Goal: Information Seeking & Learning: Learn about a topic

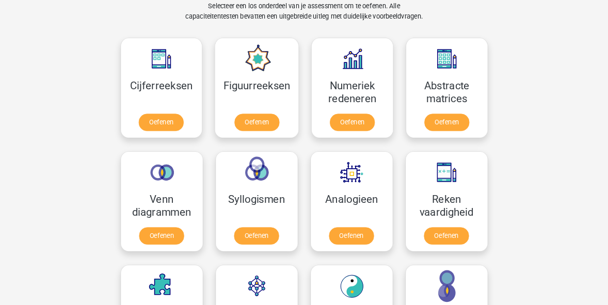
scroll to position [413, 0]
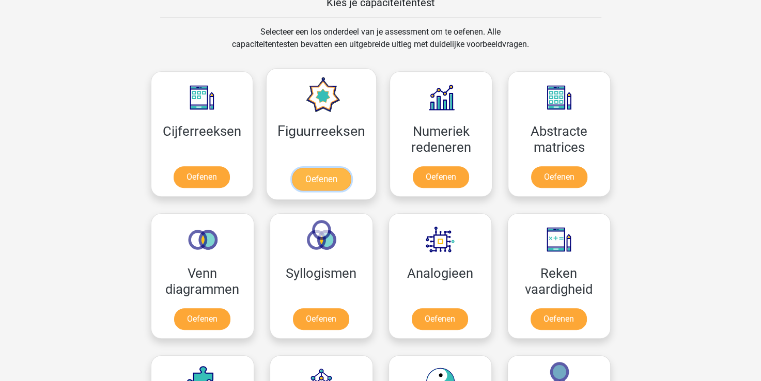
click at [323, 182] on link "Oefenen" at bounding box center [321, 179] width 59 height 23
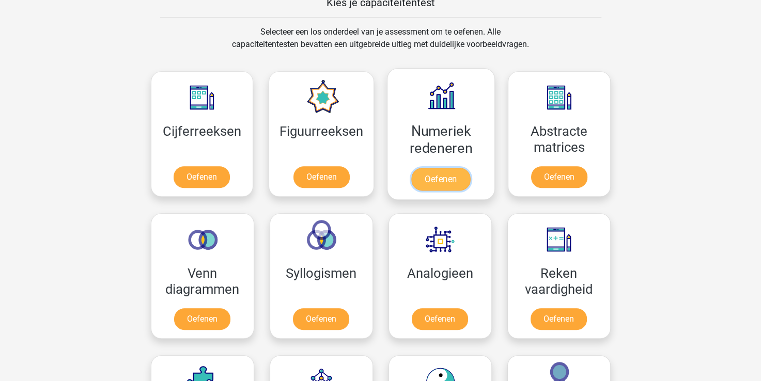
click at [436, 178] on link "Oefenen" at bounding box center [440, 179] width 59 height 23
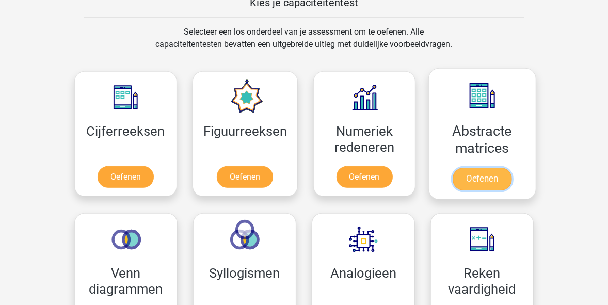
click at [489, 185] on link "Oefenen" at bounding box center [482, 179] width 59 height 23
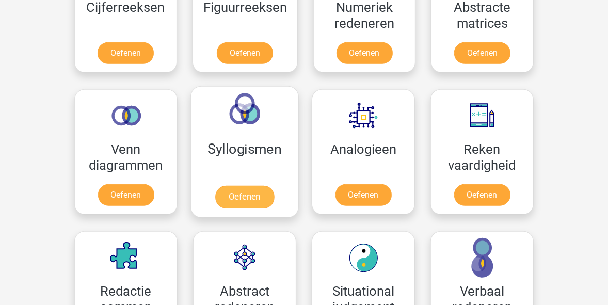
scroll to position [578, 0]
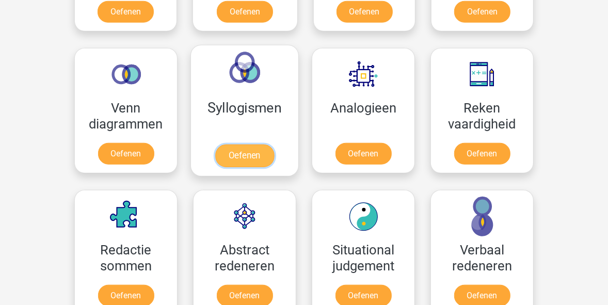
click at [245, 153] on link "Oefenen" at bounding box center [244, 156] width 59 height 23
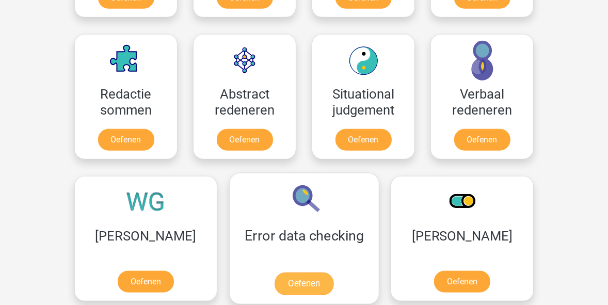
scroll to position [743, 0]
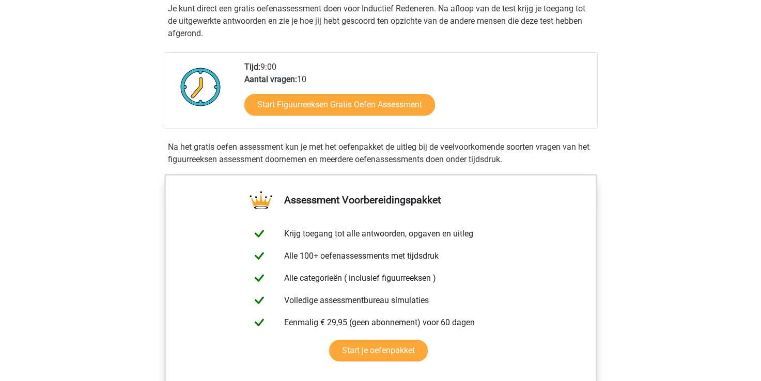
scroll to position [207, 0]
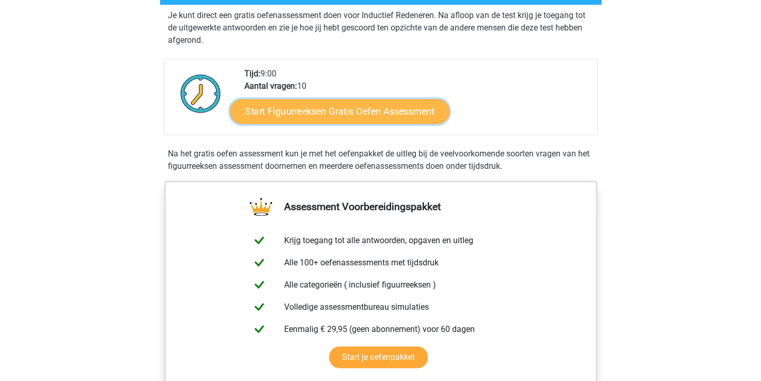
click at [333, 108] on link "Start Figuurreeksen Gratis Oefen Assessment" at bounding box center [339, 111] width 219 height 25
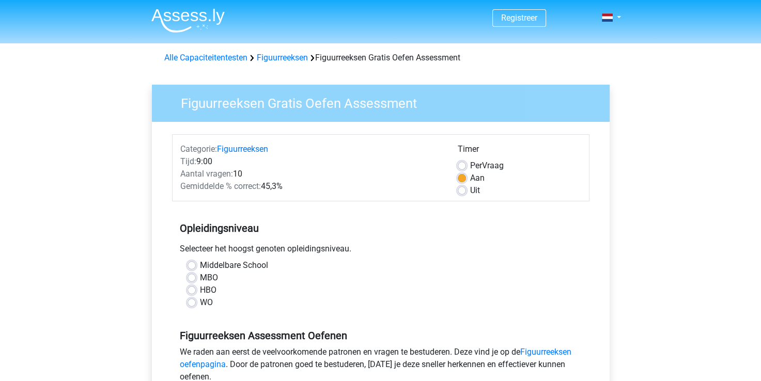
click at [210, 288] on label "HBO" at bounding box center [208, 290] width 17 height 12
click at [196, 288] on input "HBO" at bounding box center [191, 289] width 8 height 10
radio input "true"
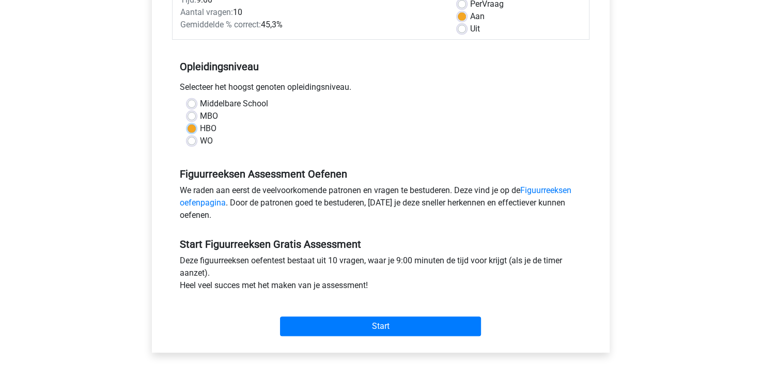
scroll to position [207, 0]
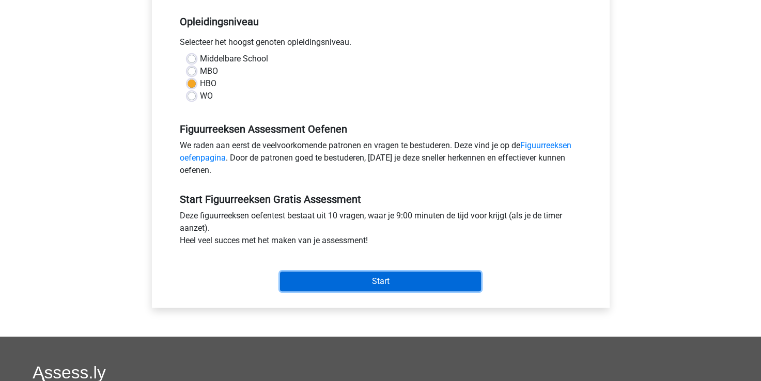
click at [351, 280] on input "Start" at bounding box center [380, 282] width 201 height 20
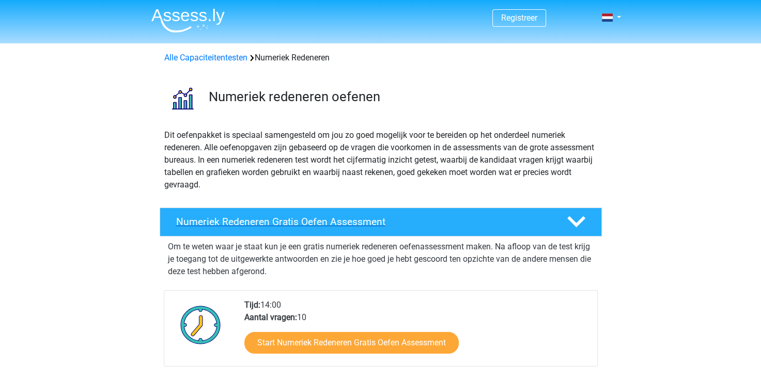
scroll to position [52, 0]
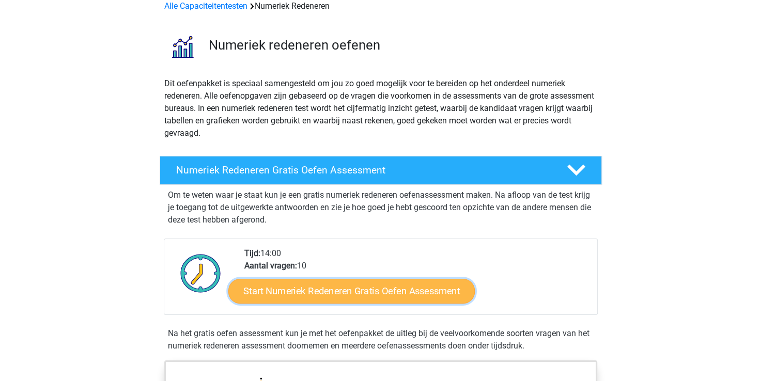
click at [343, 292] on link "Start Numeriek Redeneren Gratis Oefen Assessment" at bounding box center [351, 290] width 246 height 25
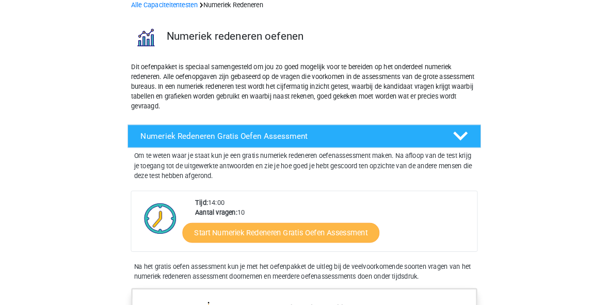
scroll to position [51, 0]
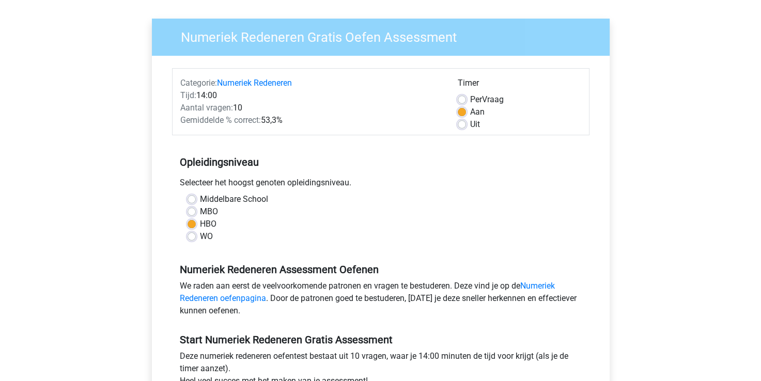
scroll to position [310, 0]
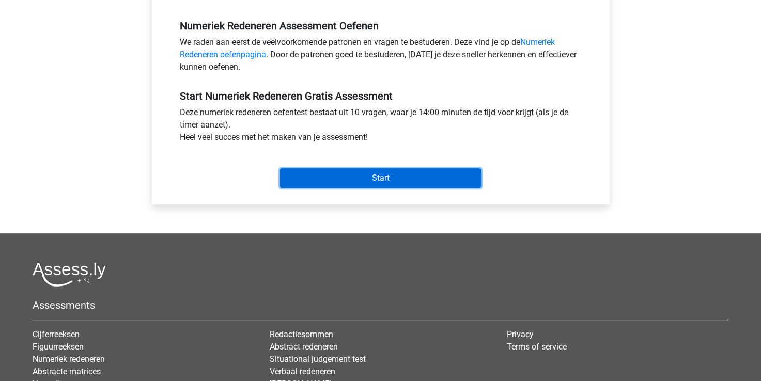
click at [380, 173] on input "Start" at bounding box center [380, 178] width 201 height 20
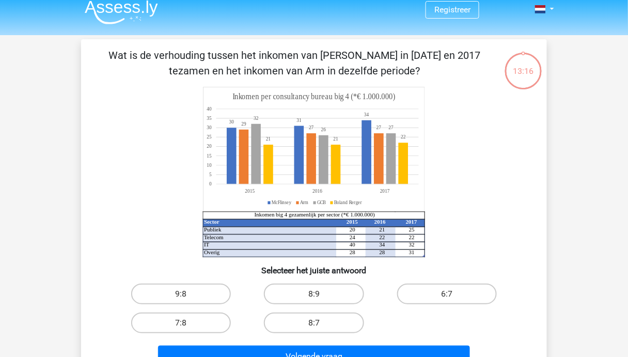
scroll to position [50, 0]
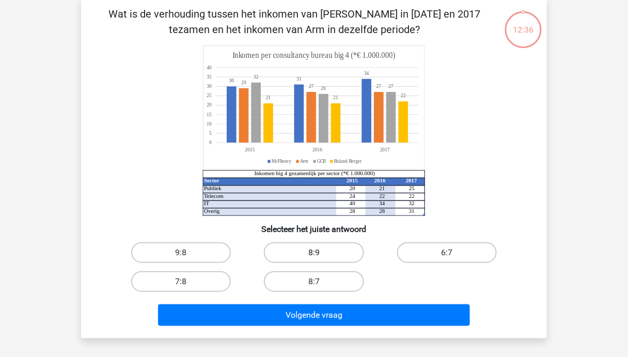
click at [329, 256] on label "8:9" at bounding box center [314, 252] width 100 height 21
click at [321, 256] on input "8:9" at bounding box center [317, 255] width 7 height 7
radio input "true"
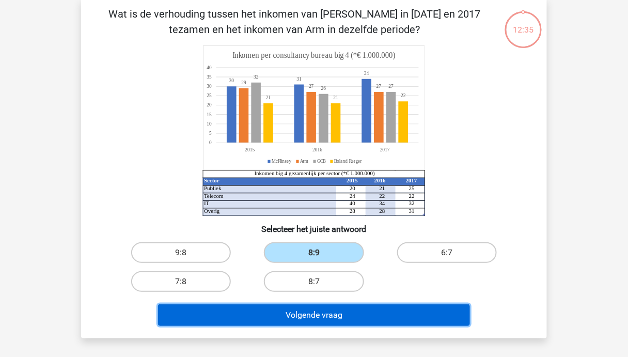
click at [330, 322] on button "Volgende vraag" at bounding box center [314, 315] width 312 height 22
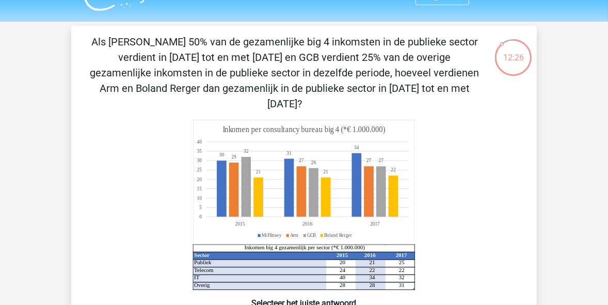
scroll to position [41, 0]
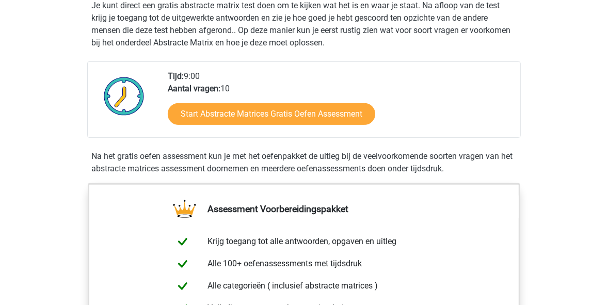
scroll to position [248, 0]
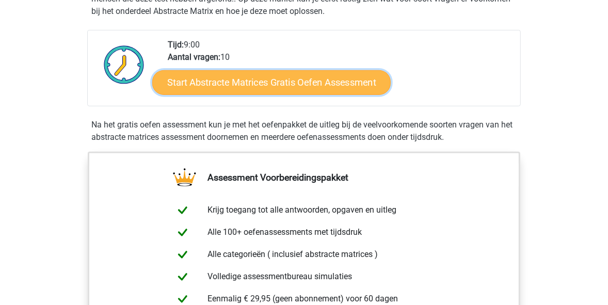
click at [288, 82] on link "Start Abstracte Matrices Gratis Oefen Assessment" at bounding box center [271, 82] width 239 height 25
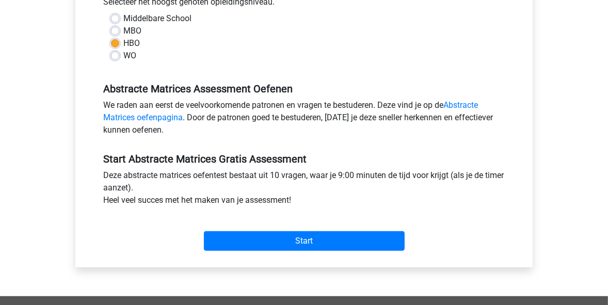
scroll to position [248, 0]
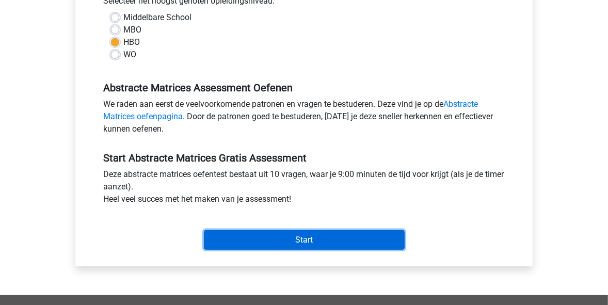
click at [310, 242] on input "Start" at bounding box center [304, 240] width 201 height 20
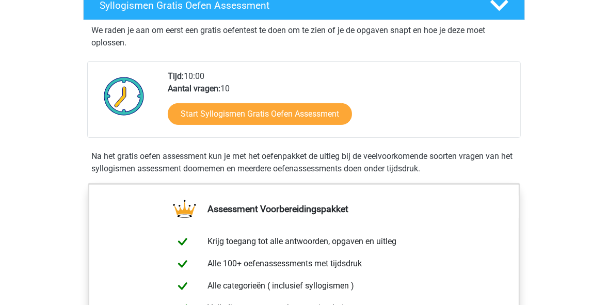
scroll to position [165, 0]
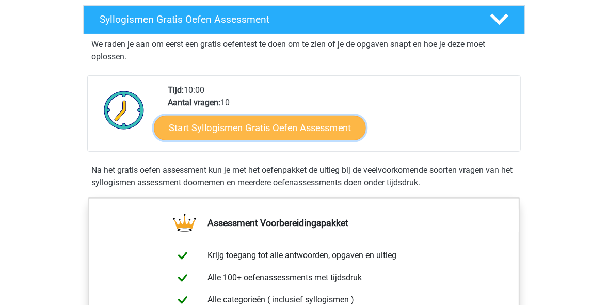
click at [249, 129] on link "Start Syllogismen Gratis Oefen Assessment" at bounding box center [260, 127] width 212 height 25
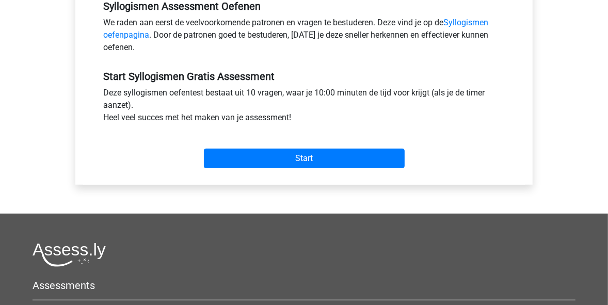
scroll to position [330, 0]
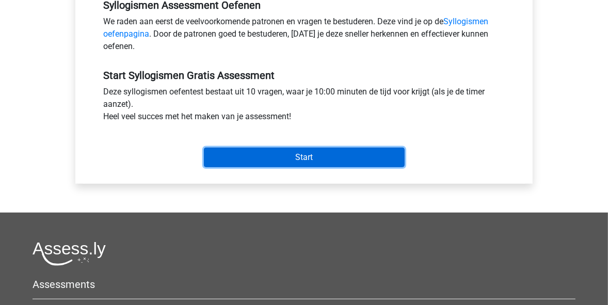
click at [299, 156] on input "Start" at bounding box center [304, 158] width 201 height 20
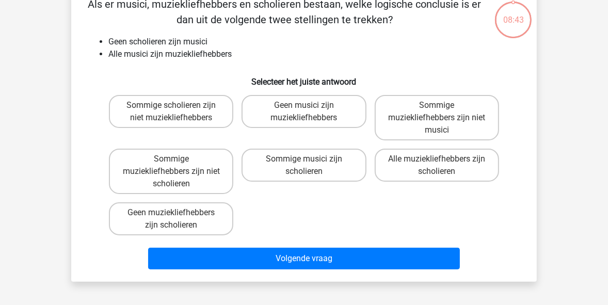
scroll to position [41, 0]
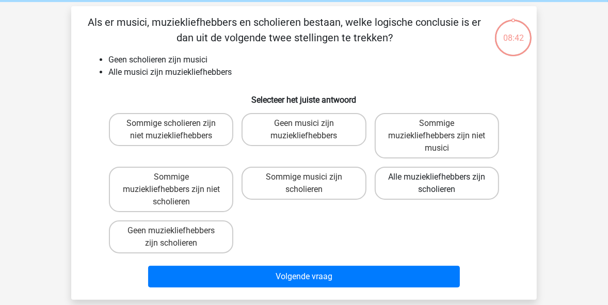
click at [426, 188] on label "Alle muziekliefhebbers zijn scholieren" at bounding box center [437, 183] width 124 height 33
click at [437, 184] on input "Alle muziekliefhebbers zijn scholieren" at bounding box center [440, 180] width 7 height 7
radio input "true"
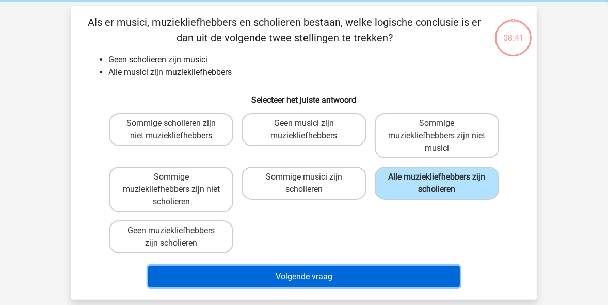
click at [365, 275] on button "Volgende vraag" at bounding box center [304, 277] width 312 height 22
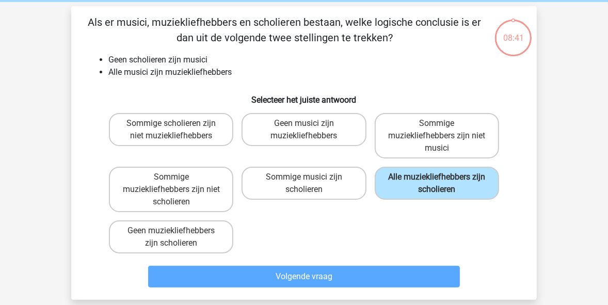
scroll to position [47, 0]
